Goal: Information Seeking & Learning: Check status

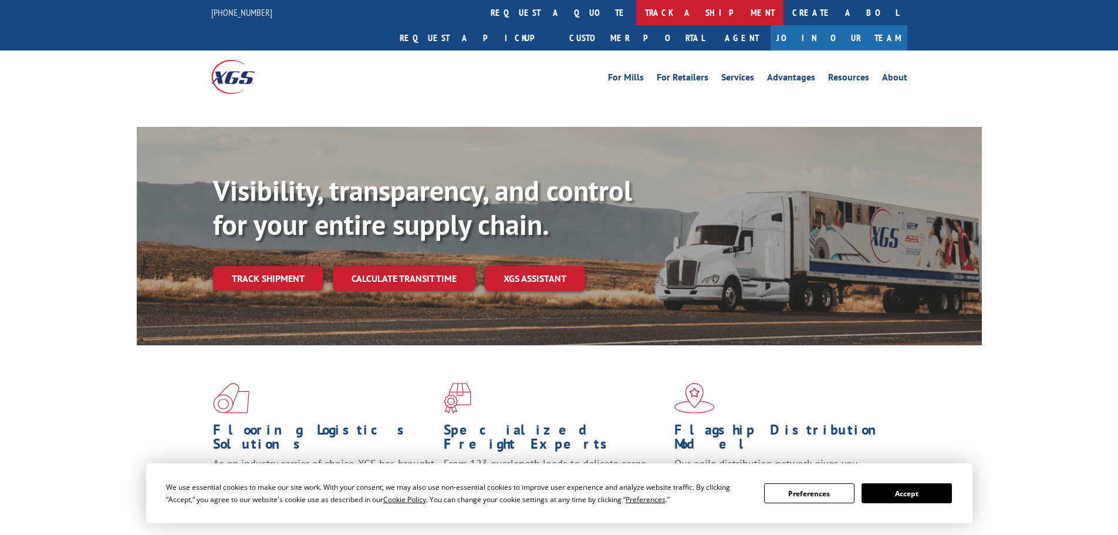
click at [636, 15] on link "track a shipment" at bounding box center [709, 12] width 147 height 25
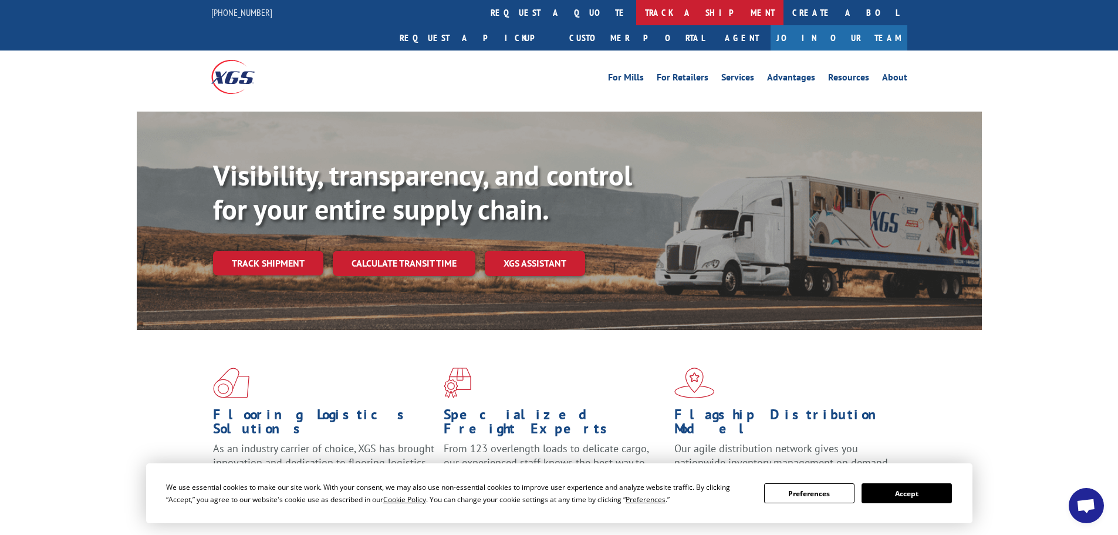
click at [636, 20] on link "track a shipment" at bounding box center [709, 12] width 147 height 25
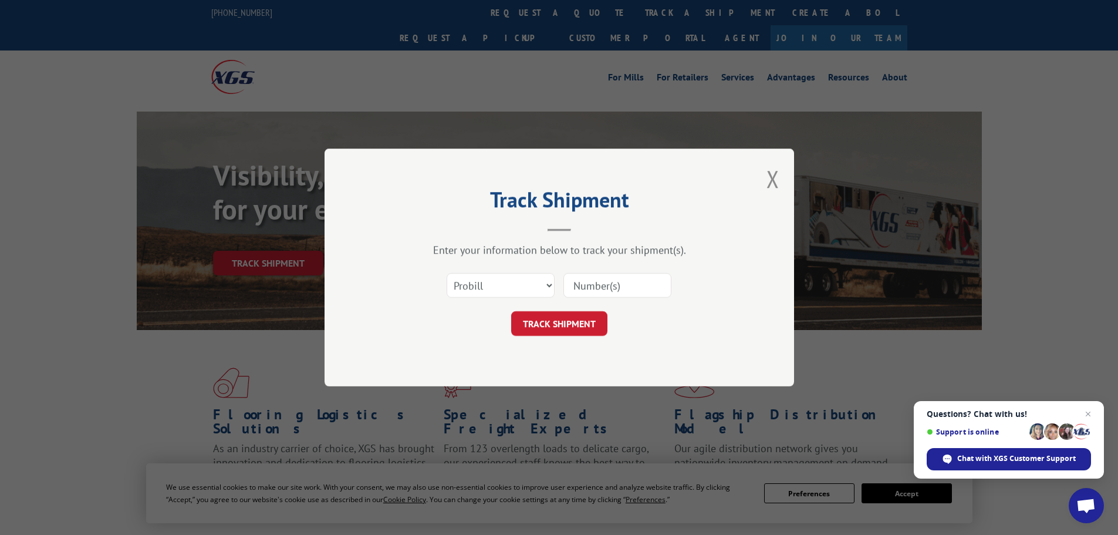
click at [607, 292] on input at bounding box center [617, 285] width 108 height 25
paste input "17402277"
type input "17402277"
click at [572, 324] on button "TRACK SHIPMENT" at bounding box center [559, 323] width 96 height 25
